Goal: Transaction & Acquisition: Purchase product/service

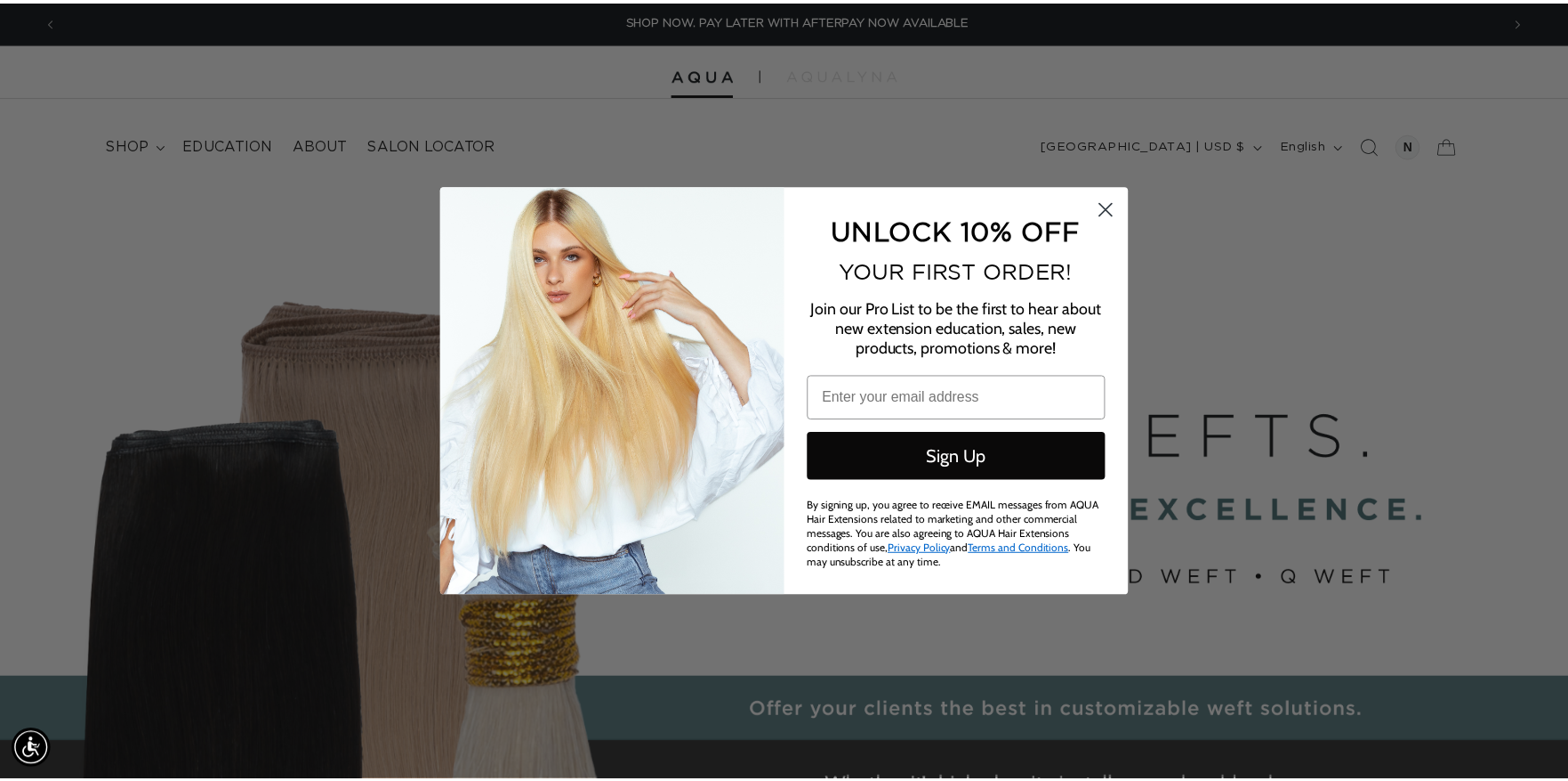
scroll to position [0, 1455]
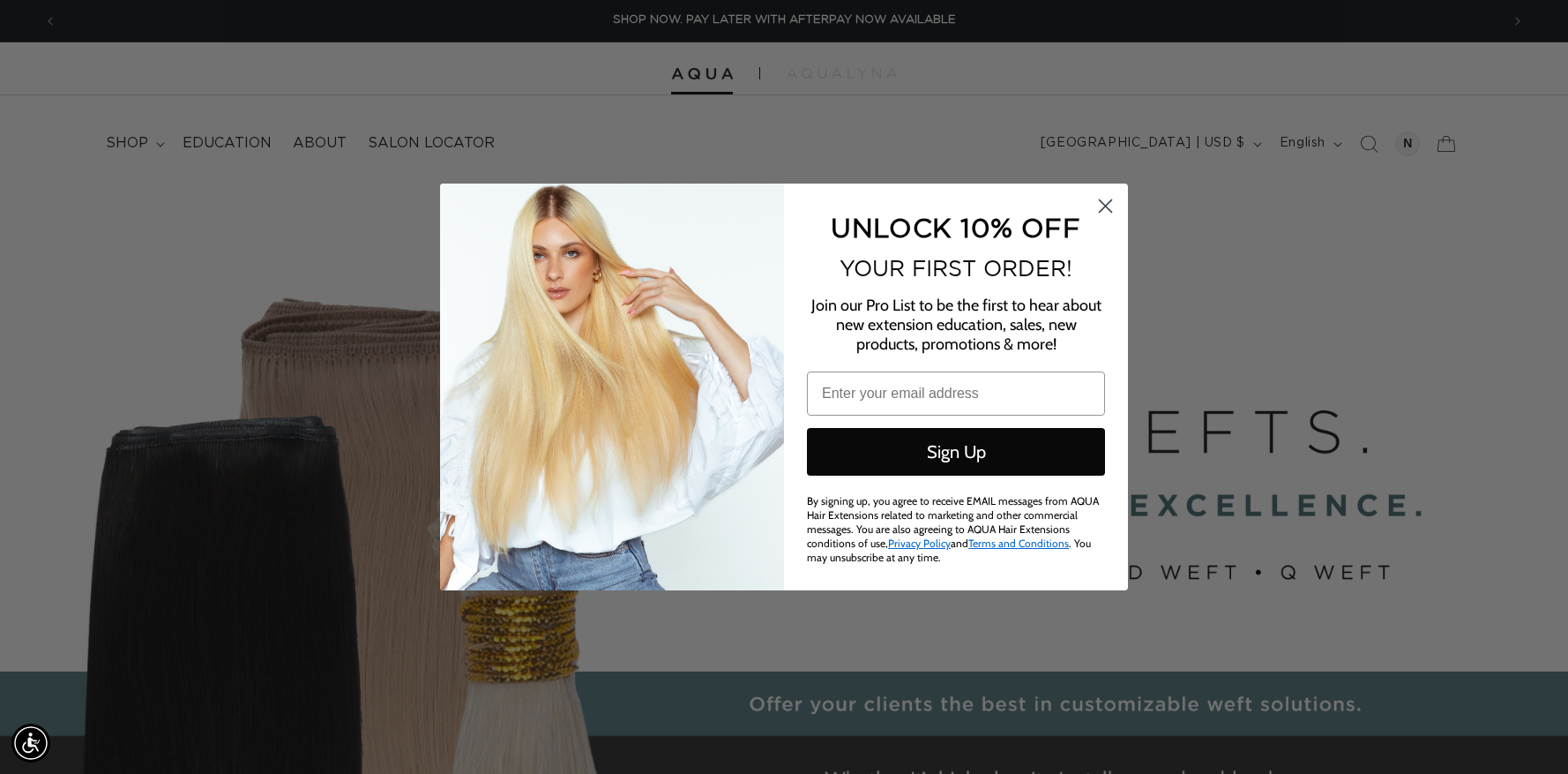
click at [1102, 210] on circle "Close dialog" at bounding box center [1106, 206] width 29 height 29
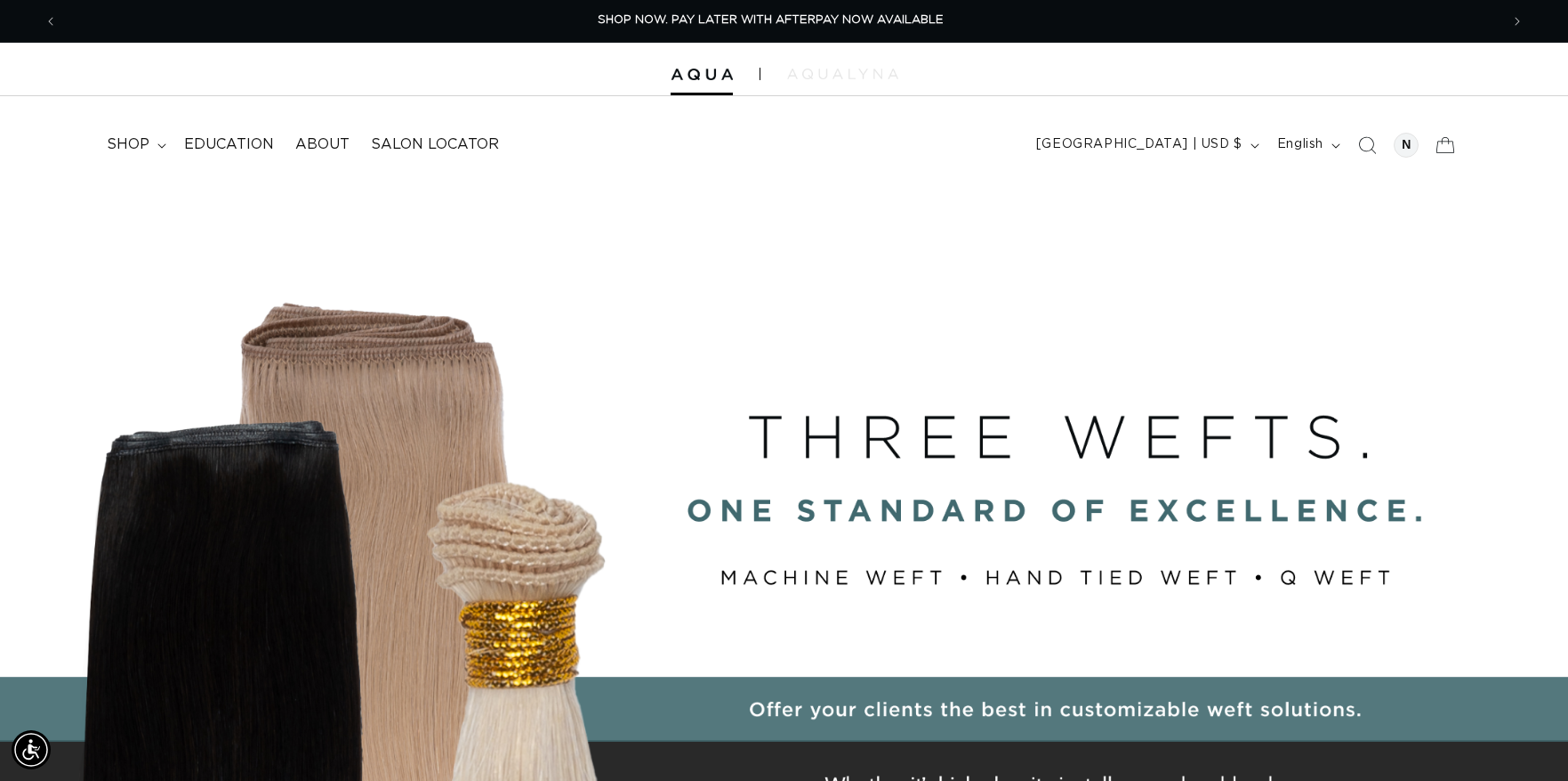
scroll to position [0, 1442]
click at [865, 74] on img at bounding box center [843, 73] width 112 height 11
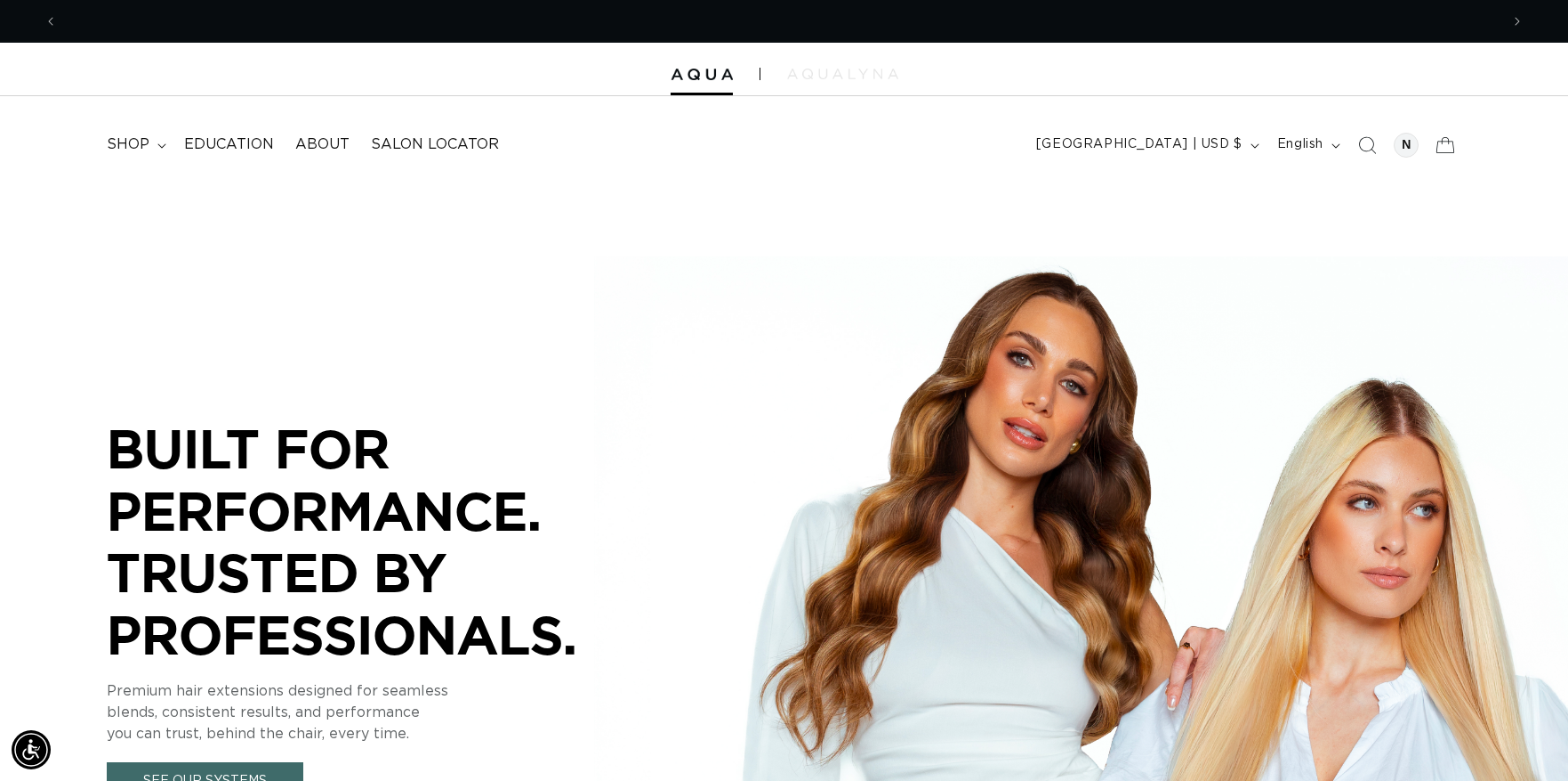
scroll to position [0, 0]
click at [90, 133] on header "FEATURED Last Chance SHOP BY SYSTEM Q Weft Hand Tied Weft Machine Weft Tape In …" at bounding box center [784, 138] width 1568 height 86
click at [121, 155] on summary "shop" at bounding box center [134, 144] width 77 height 41
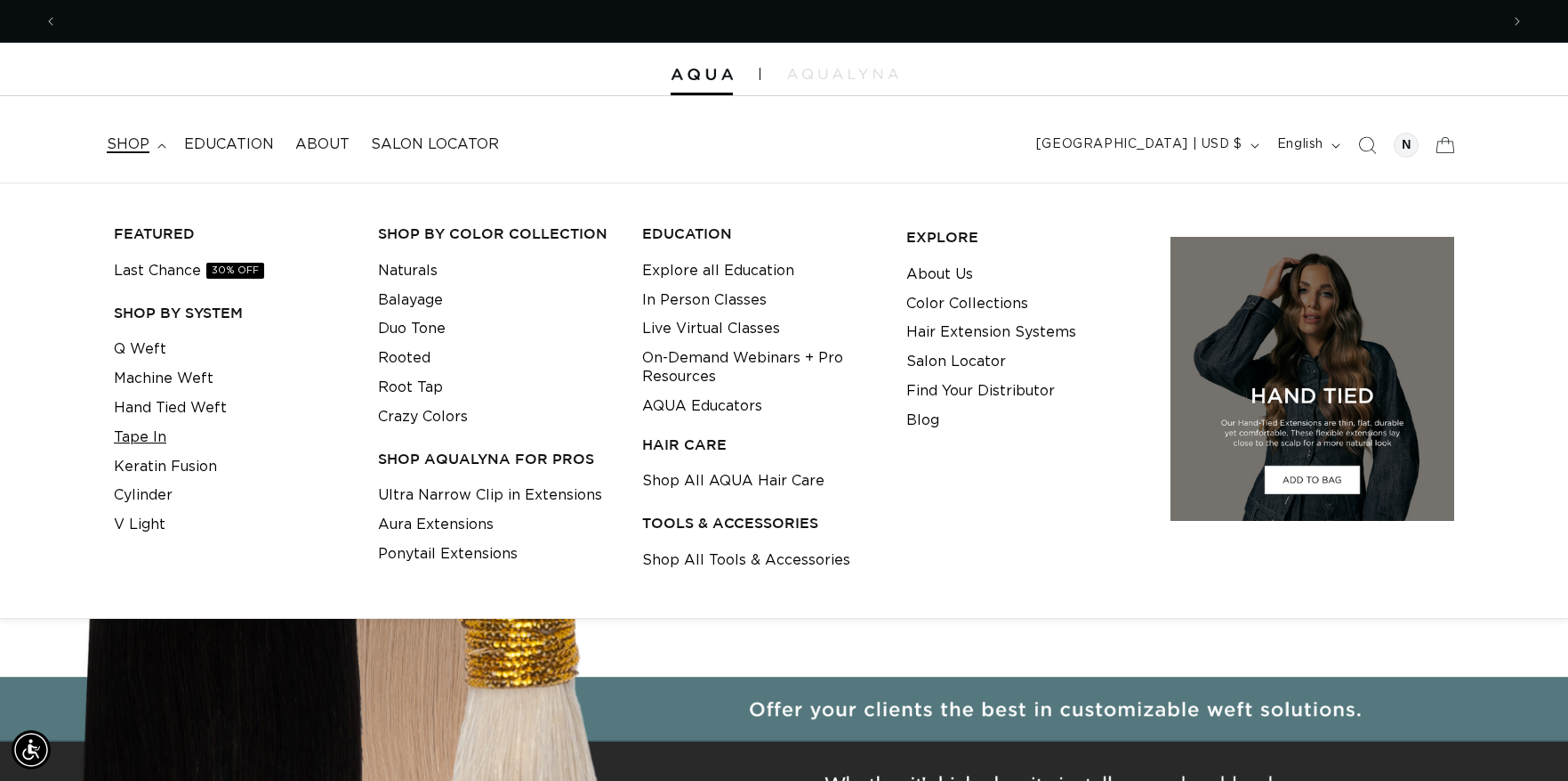
click at [152, 436] on link "Tape In" at bounding box center [139, 438] width 52 height 30
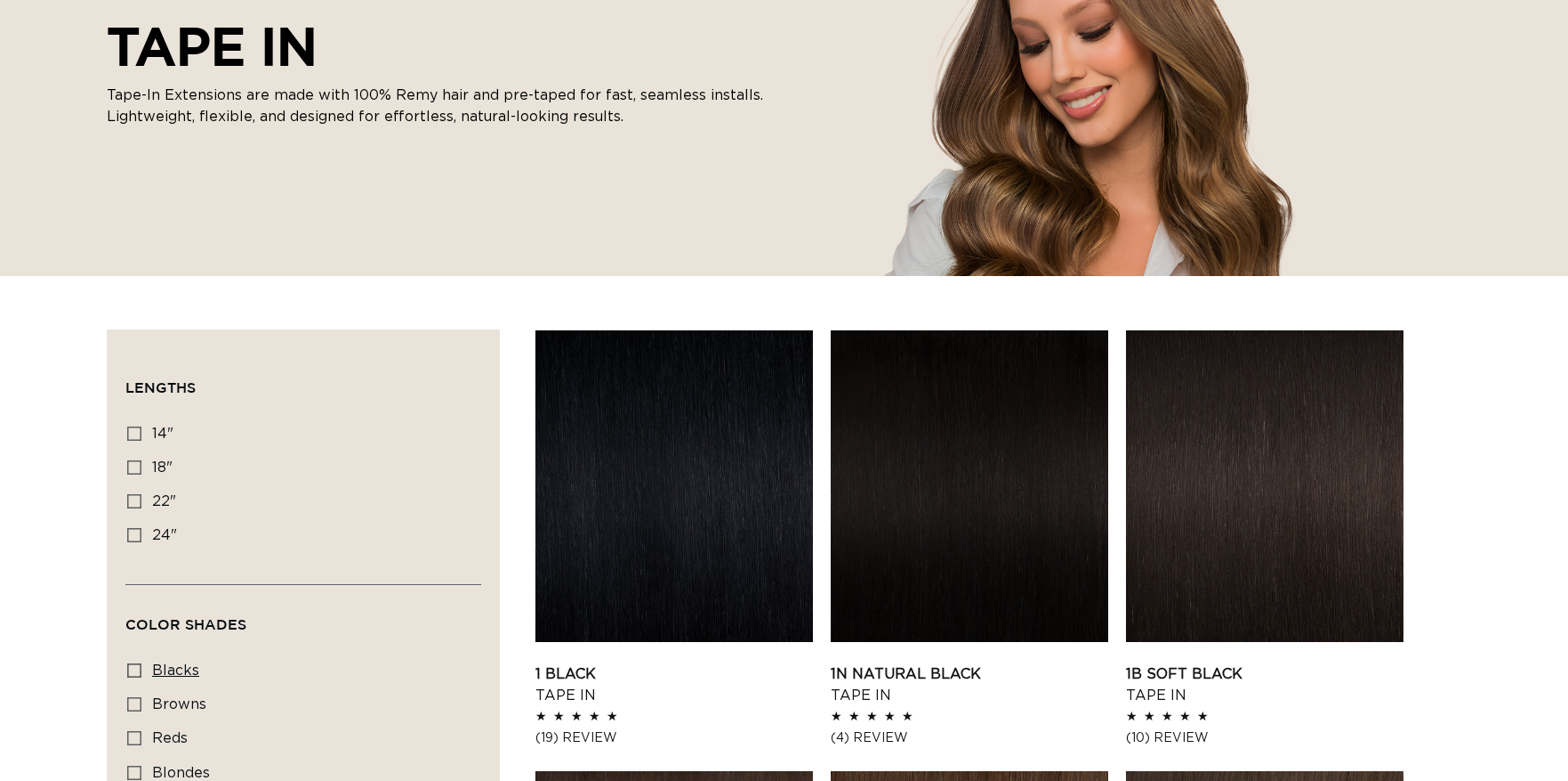
scroll to position [362, 0]
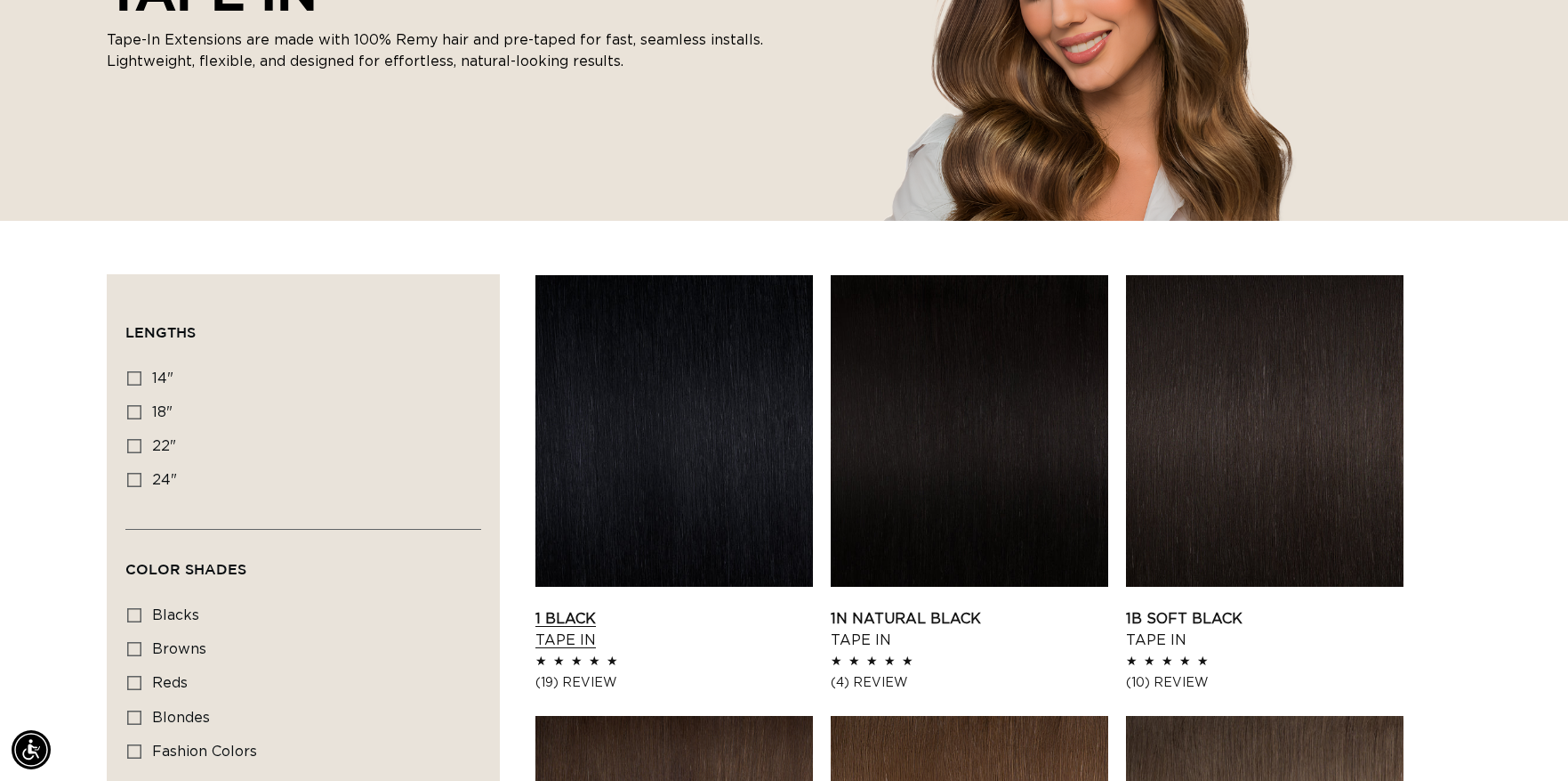
click at [734, 608] on link "1 Black Tape In" at bounding box center [674, 629] width 278 height 43
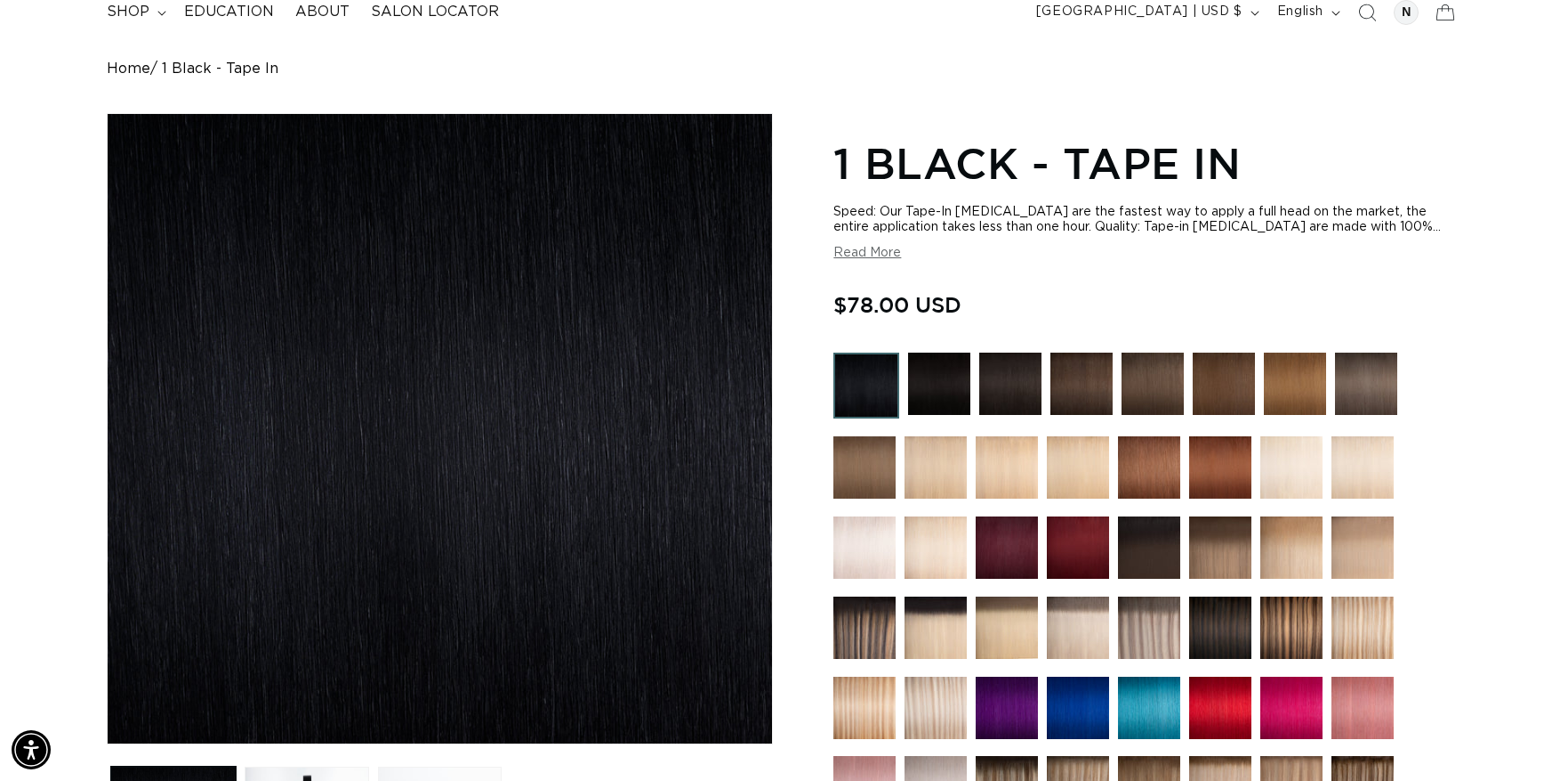
scroll to position [701, 0]
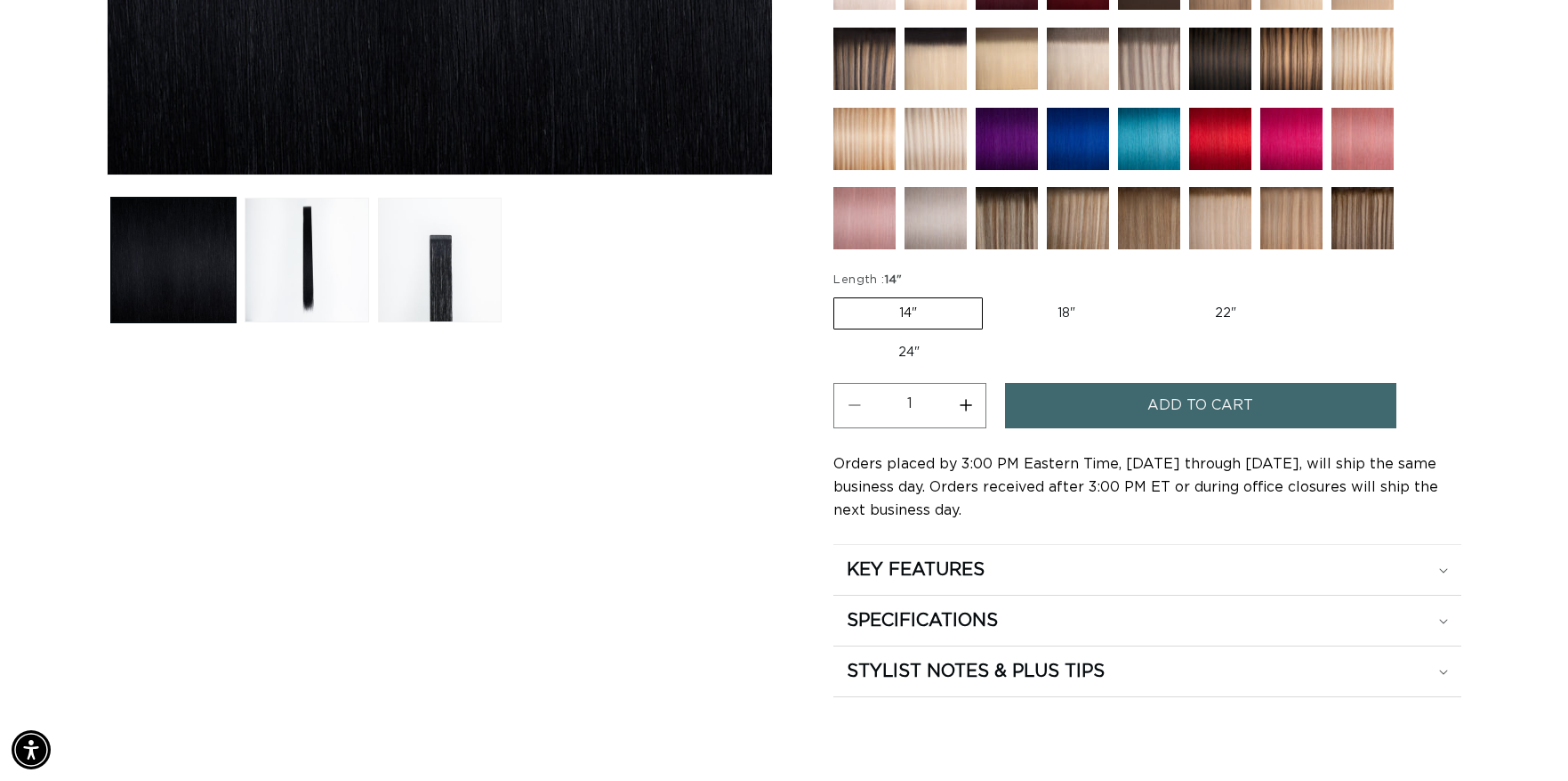
click at [1235, 316] on label "22" Variant sold out or unavailable" at bounding box center [1225, 313] width 151 height 31
click at [1150, 295] on input "22" Variant sold out or unavailable" at bounding box center [1149, 294] width 1 height 1
radio input "true"
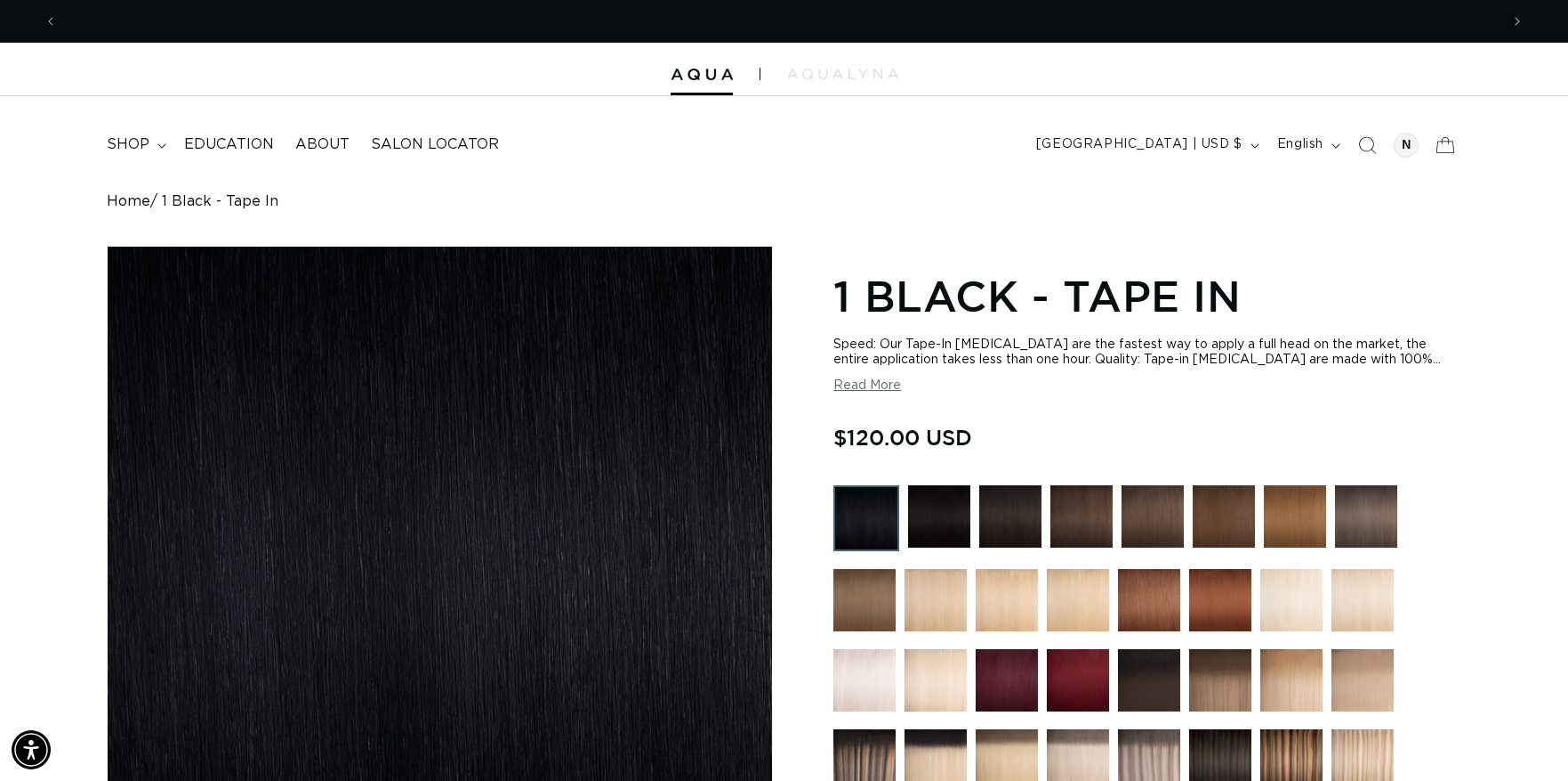
scroll to position [0, 2884]
click at [1159, 748] on img at bounding box center [1149, 759] width 62 height 62
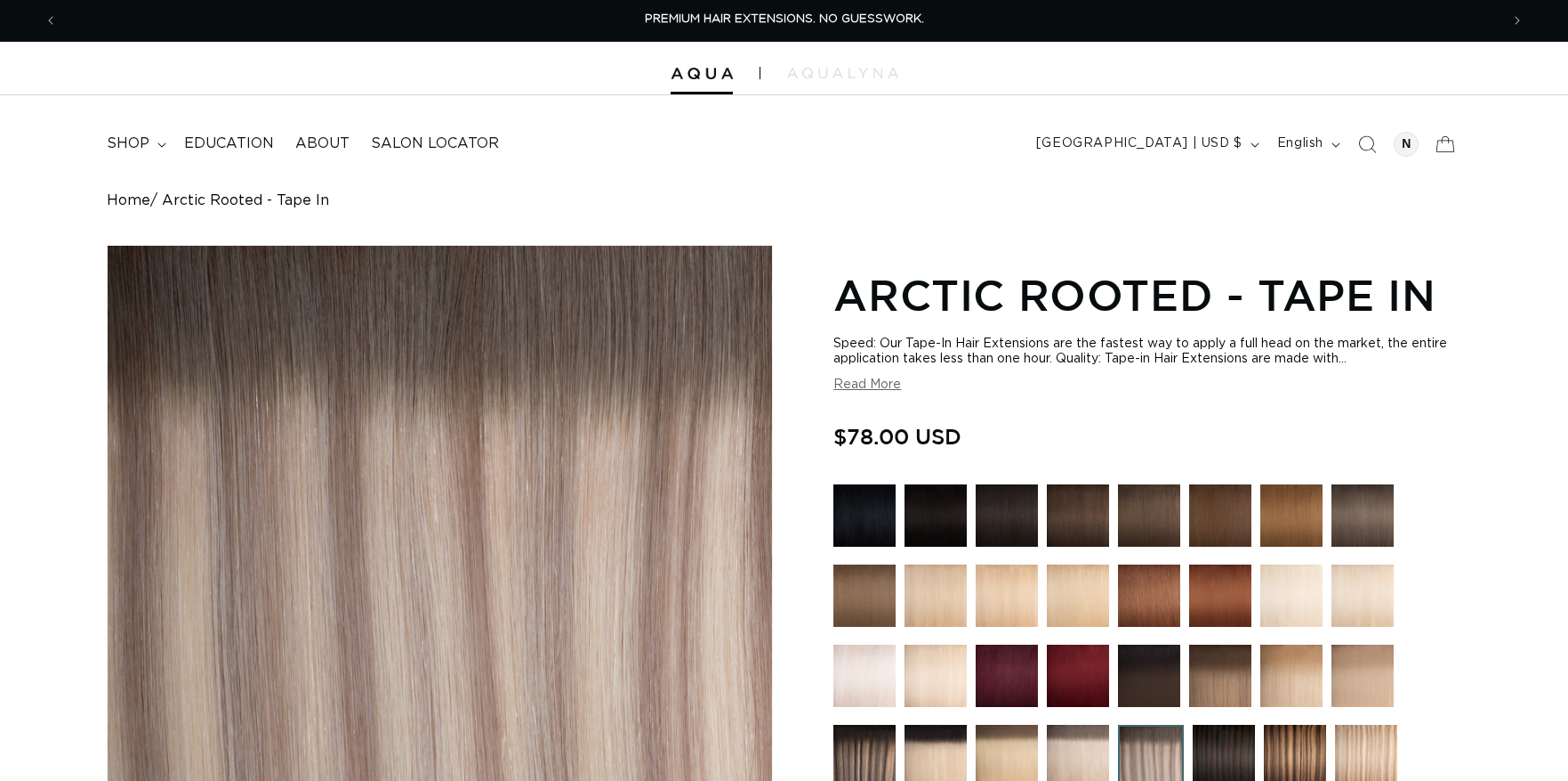
scroll to position [843, 0]
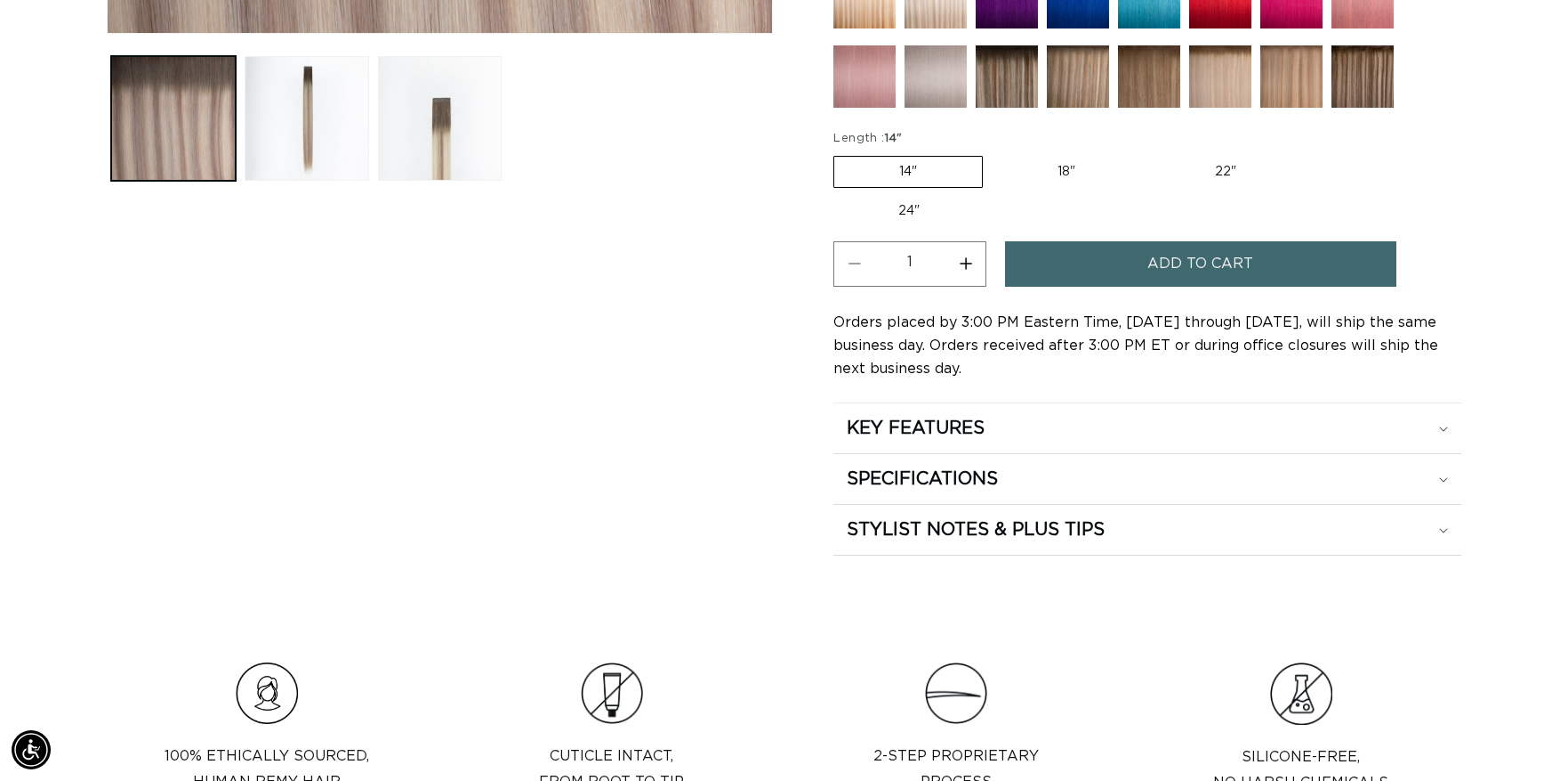
click at [1212, 174] on label "22" Variant sold out or unavailable" at bounding box center [1225, 171] width 151 height 31
click at [1150, 153] on input "22" Variant sold out or unavailable" at bounding box center [1149, 152] width 1 height 1
radio input "true"
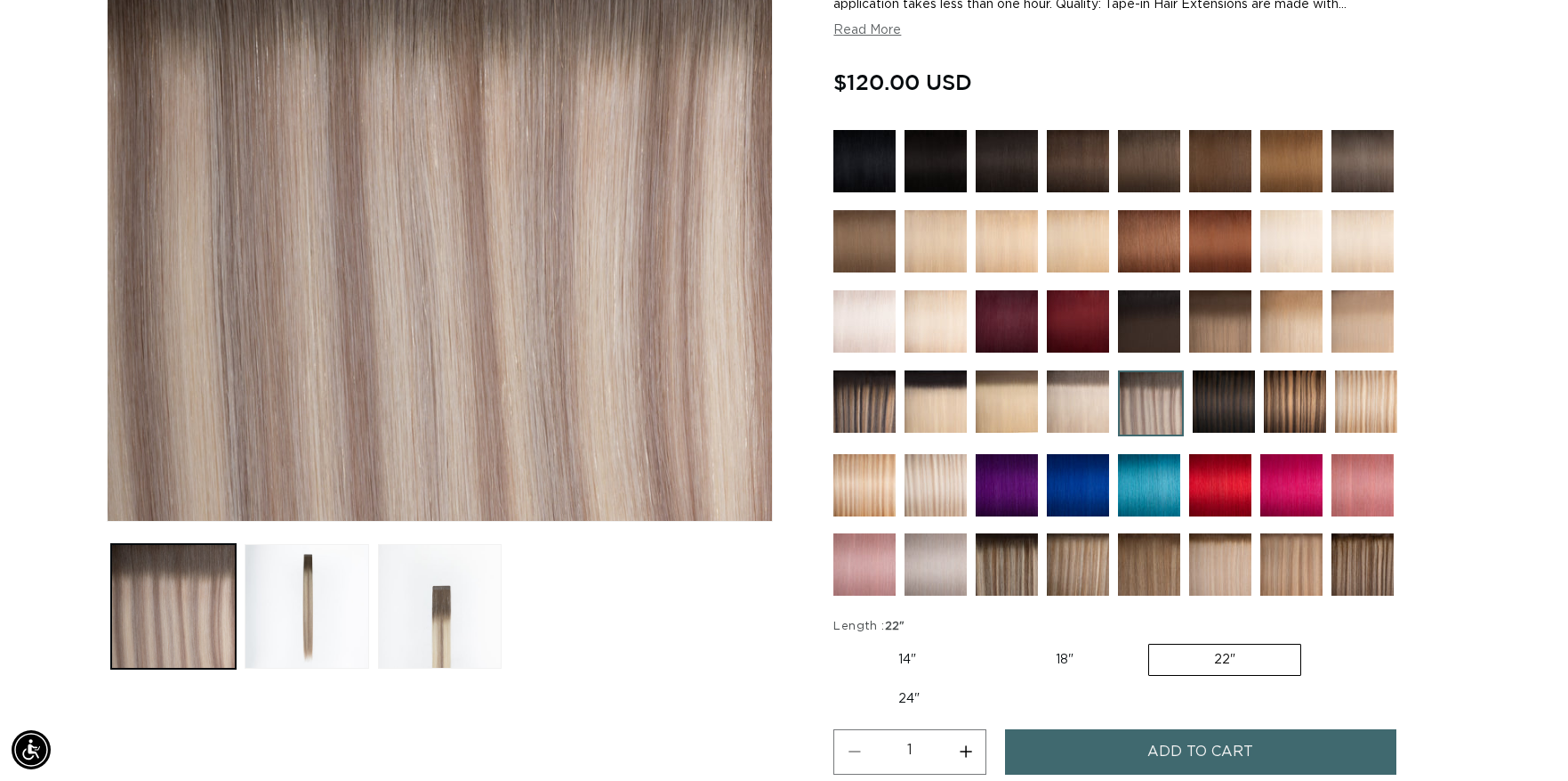
scroll to position [615, 0]
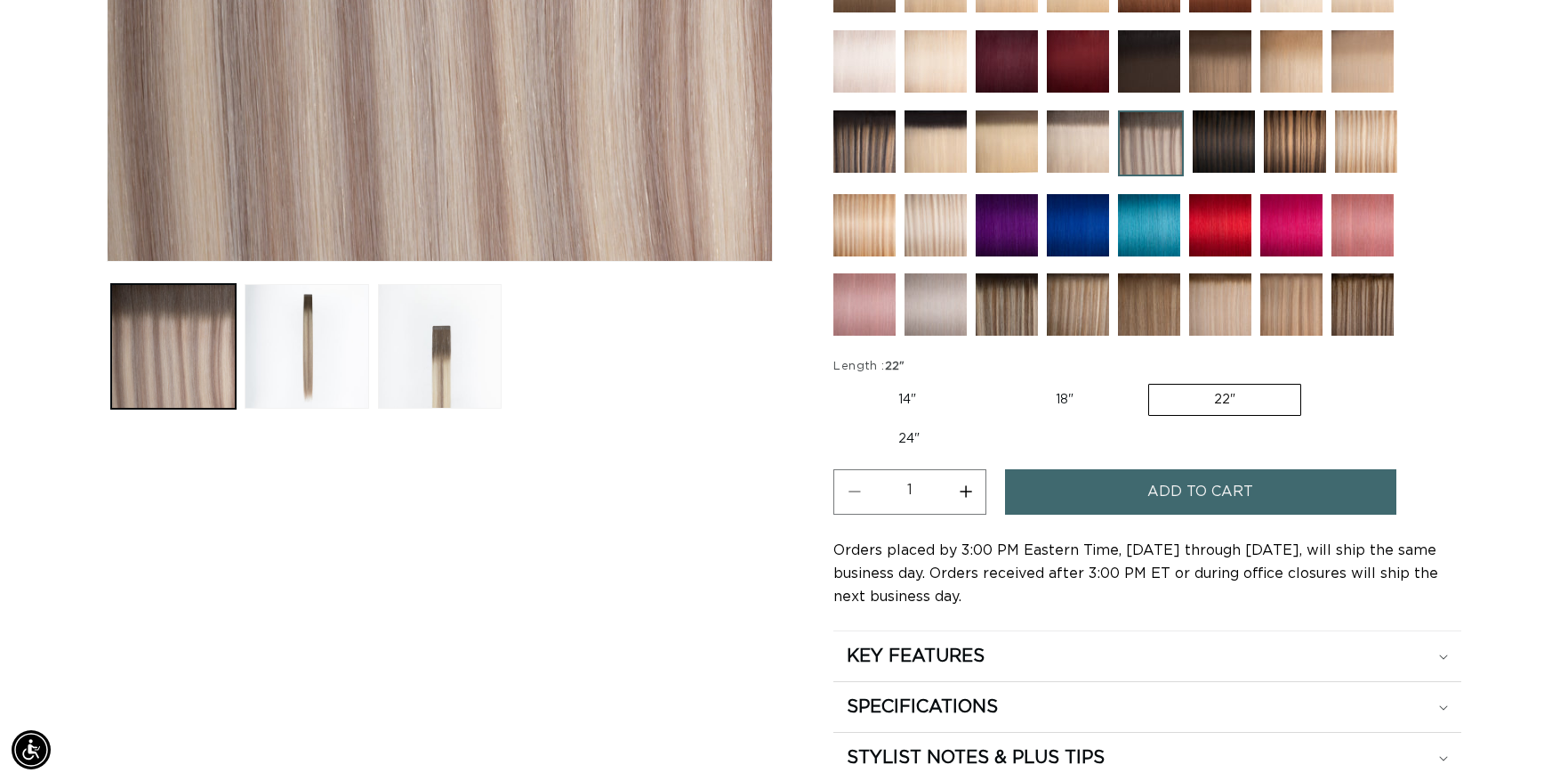
click at [923, 429] on label "24" Variant sold out or unavailable" at bounding box center [909, 439] width 151 height 31
click at [1310, 381] on input "24" Variant sold out or unavailable" at bounding box center [1310, 380] width 1 height 1
radio input "true"
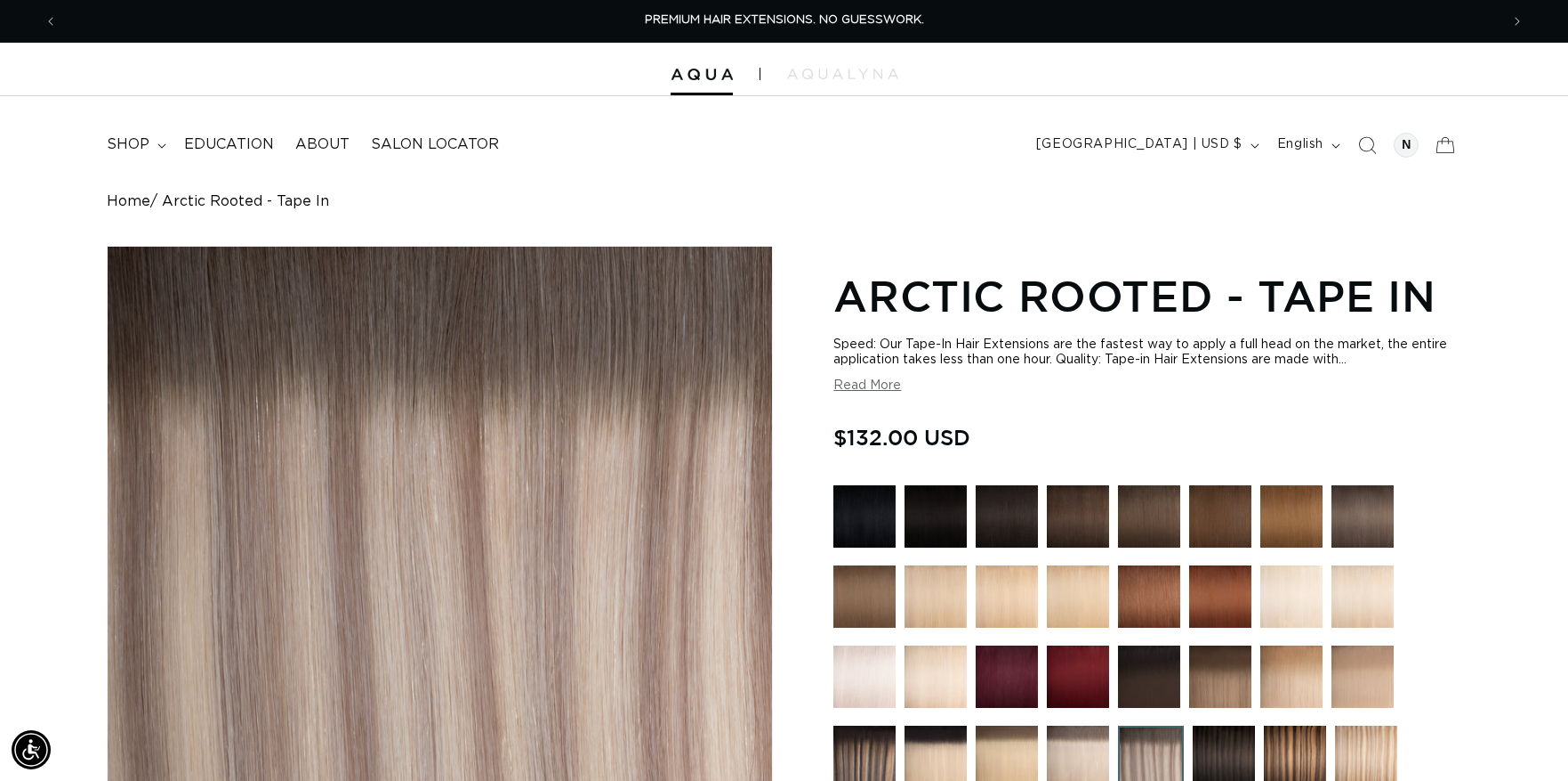
scroll to position [0, 2884]
click at [144, 148] on span "shop" at bounding box center [127, 144] width 42 height 19
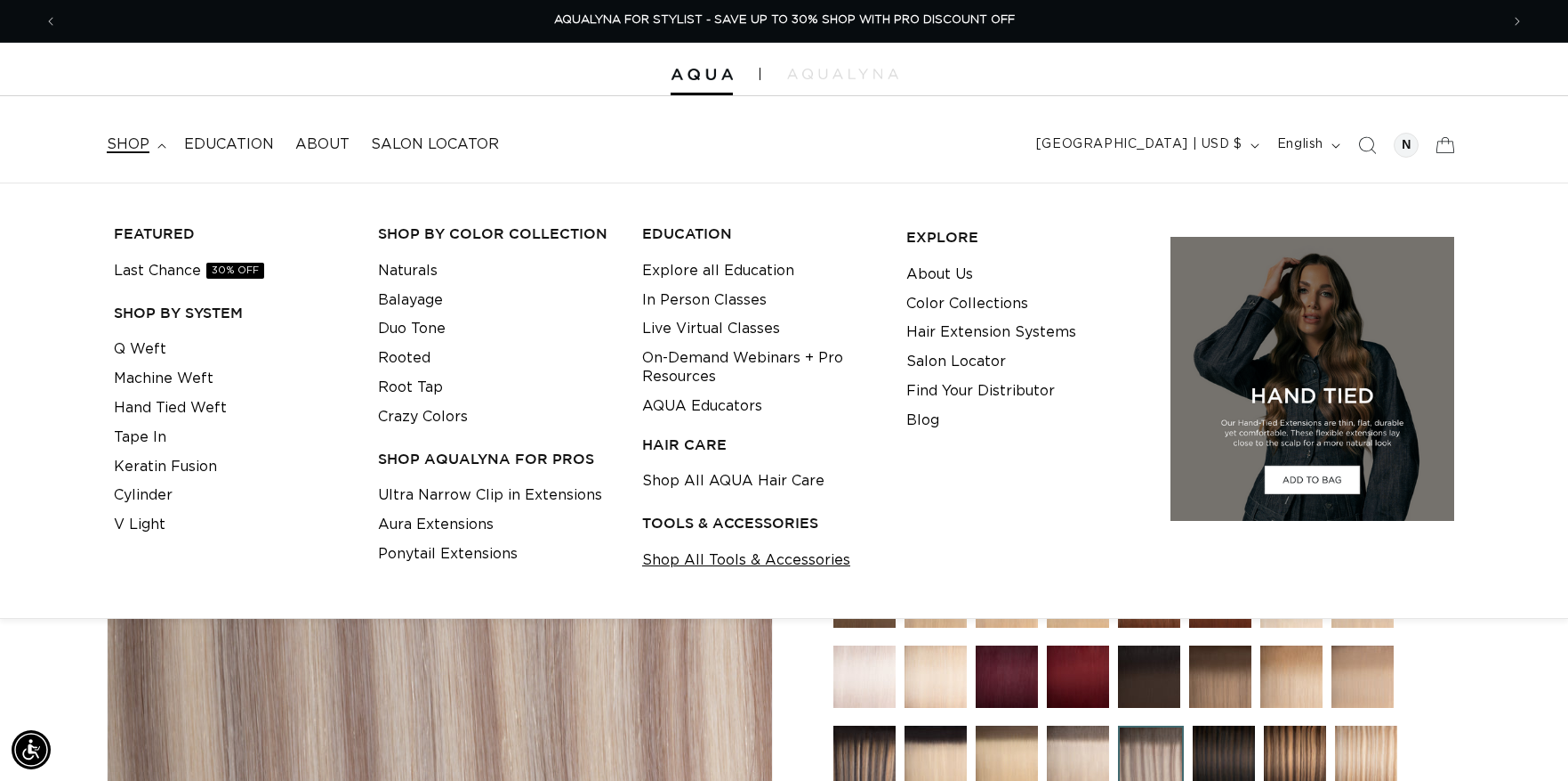
click at [698, 567] on link "Shop All Tools & Accessories" at bounding box center [746, 561] width 208 height 30
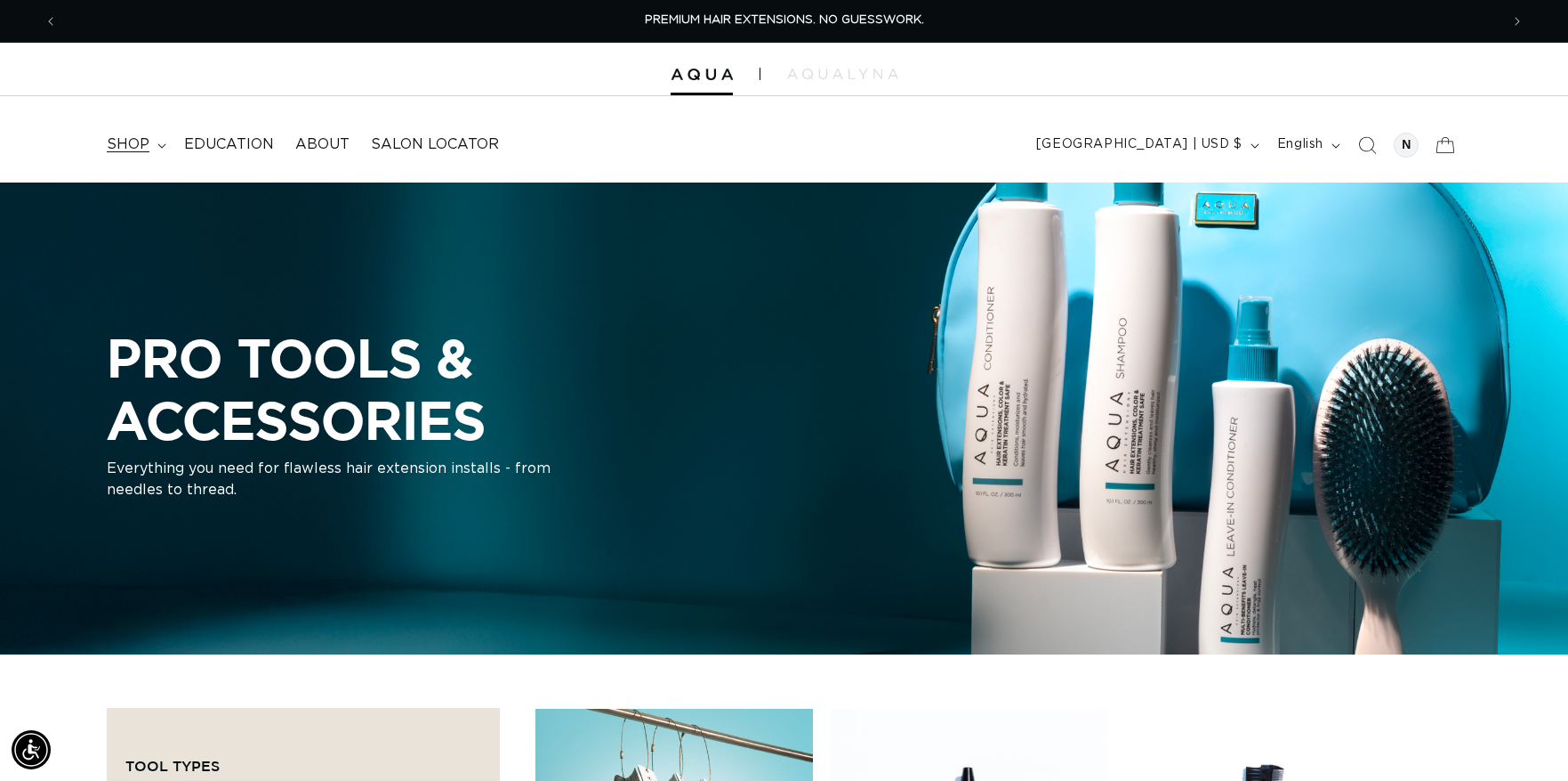
click at [129, 151] on span "shop" at bounding box center [127, 144] width 42 height 19
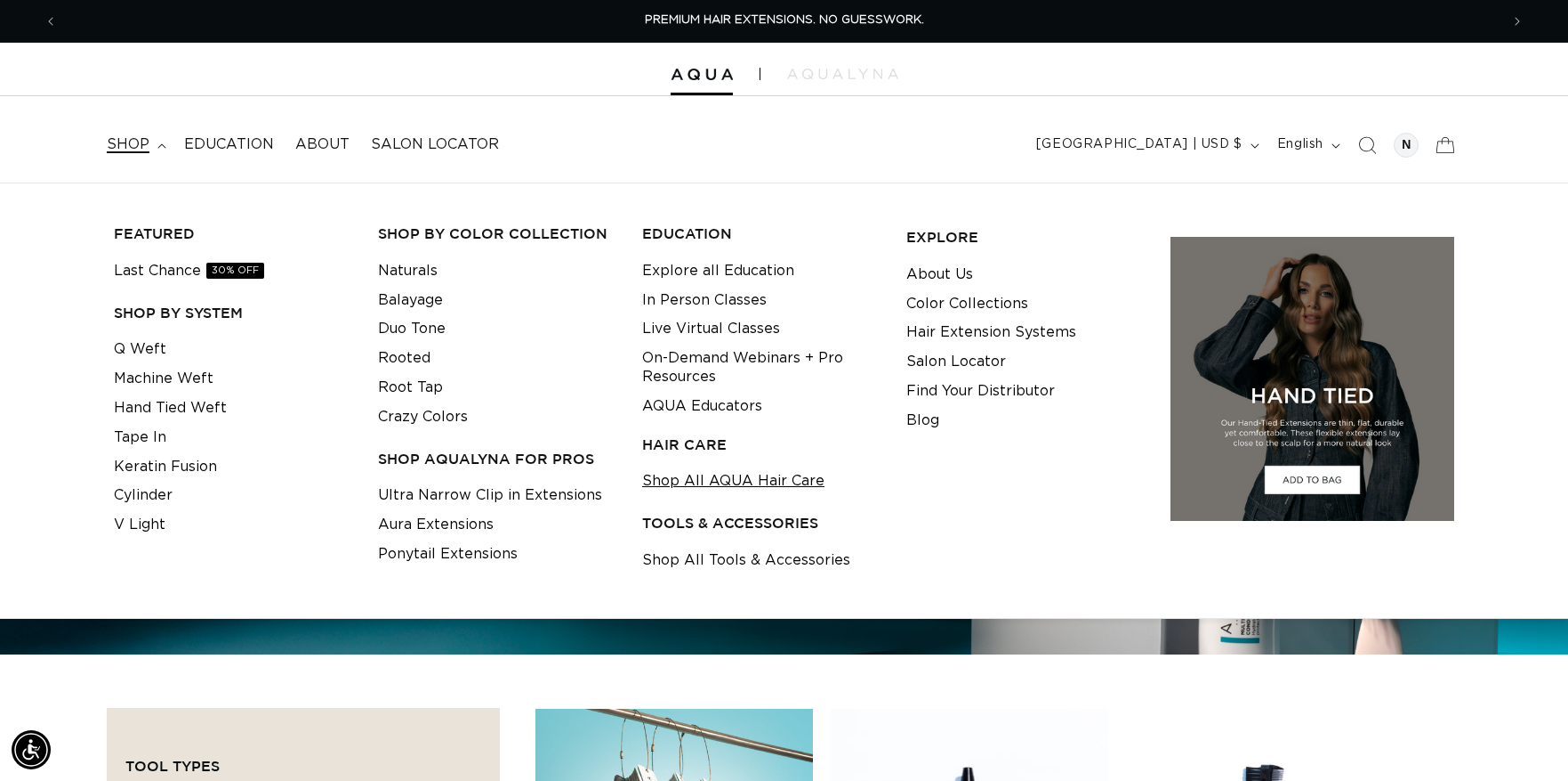
click at [674, 483] on link "Shop All AQUA Hair Care" at bounding box center [733, 481] width 183 height 30
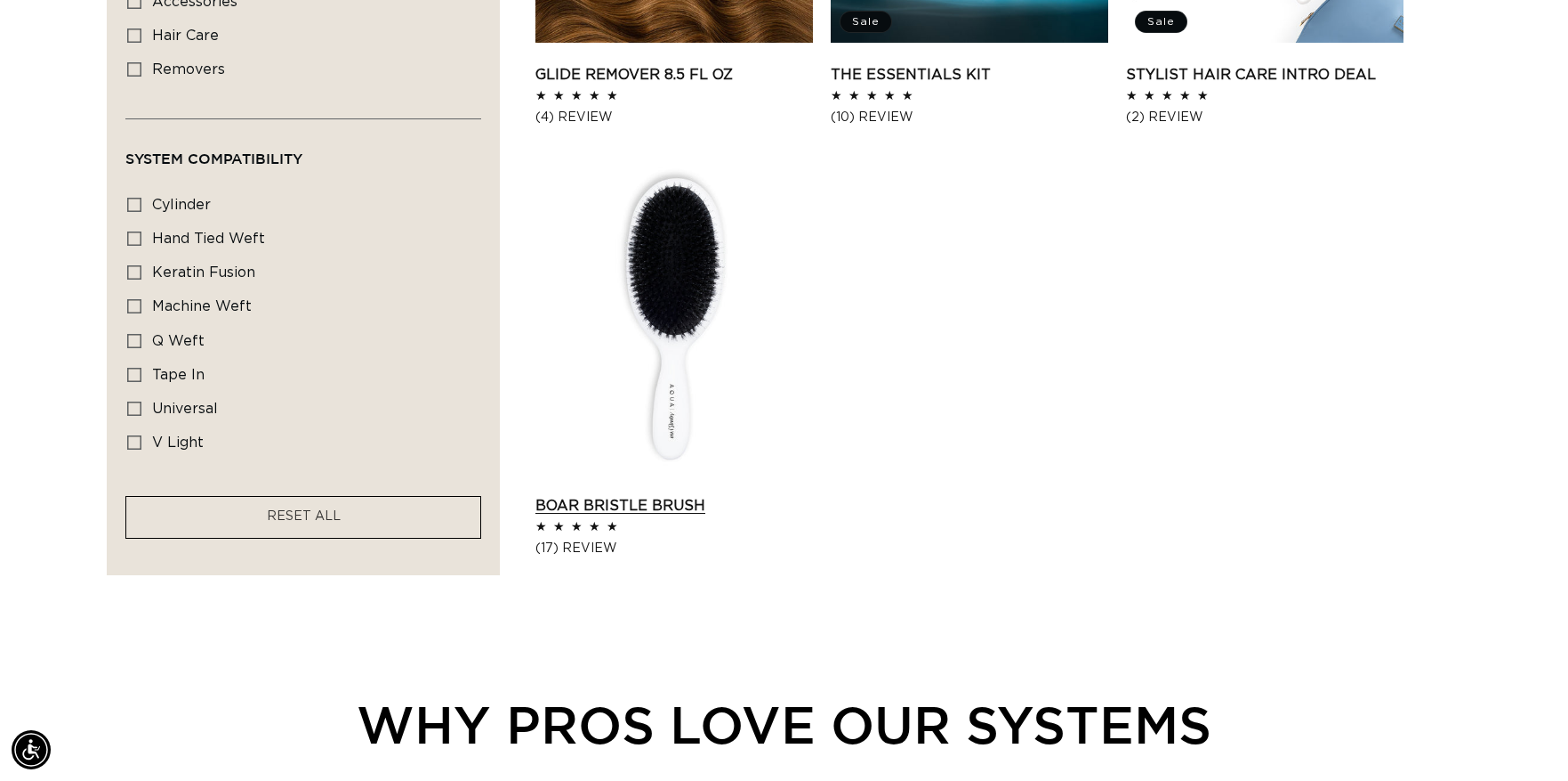
scroll to position [0, 1442]
click at [664, 495] on link "Boar Bristle Brush" at bounding box center [674, 506] width 278 height 22
